Goal: Entertainment & Leisure: Consume media (video, audio)

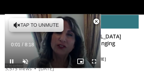
scroll to position [125, 0]
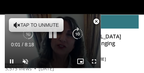
click at [16, 25] on icon "Video Player" at bounding box center [17, 25] width 7 height 7
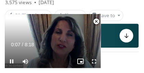
scroll to position [192, 0]
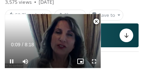
click at [93, 61] on span "Video Player" at bounding box center [94, 61] width 14 height 14
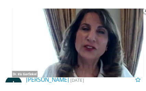
scroll to position [111, 0]
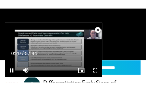
scroll to position [89, 0]
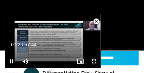
click at [96, 59] on span "Video Player" at bounding box center [94, 61] width 14 height 14
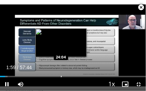
click at [61, 72] on div "Loaded : 5.19% 01:59 24:04" at bounding box center [73, 74] width 146 height 6
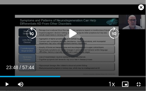
click at [60, 72] on div "Loaded : 0.00% 23:48 24:04" at bounding box center [73, 74] width 146 height 6
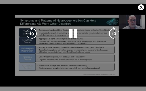
click at [29, 72] on div "10 seconds Tap to unmute" at bounding box center [73, 45] width 146 height 91
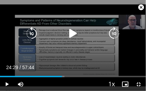
click at [69, 34] on icon "Video Player" at bounding box center [73, 34] width 14 height 14
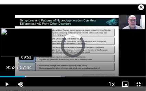
click at [25, 72] on div "Loaded : 44.38% 09:52 09:52" at bounding box center [73, 74] width 146 height 6
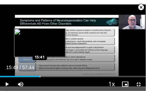
click at [40, 72] on div "Progress Bar" at bounding box center [40, 76] width 1 height 1
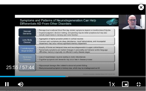
click at [143, 5] on span "Video Player" at bounding box center [141, 7] width 14 height 14
drag, startPoint x: 140, startPoint y: 83, endPoint x: 145, endPoint y: 68, distance: 15.5
click at [144, 68] on div "Current Time 25:55 / Duration 57:44" at bounding box center [73, 67] width 146 height 6
click at [140, 72] on span "Video Player" at bounding box center [139, 84] width 14 height 14
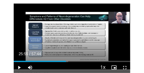
scroll to position [170, 0]
